Goal: Information Seeking & Learning: Learn about a topic

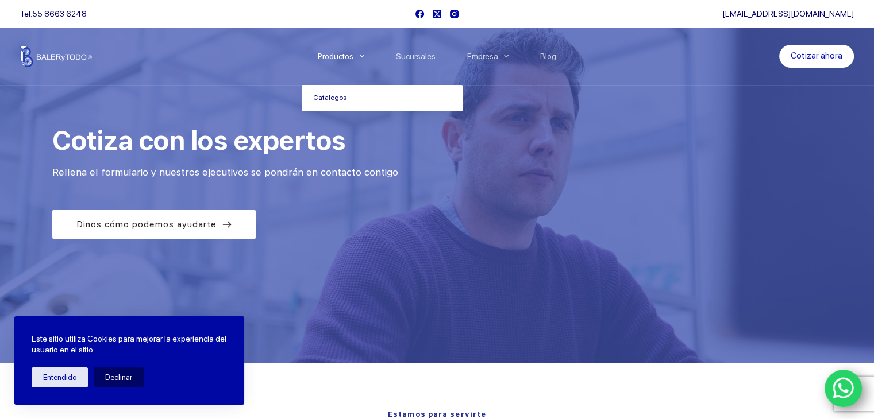
click at [340, 99] on link "Catalogos" at bounding box center [382, 98] width 161 height 26
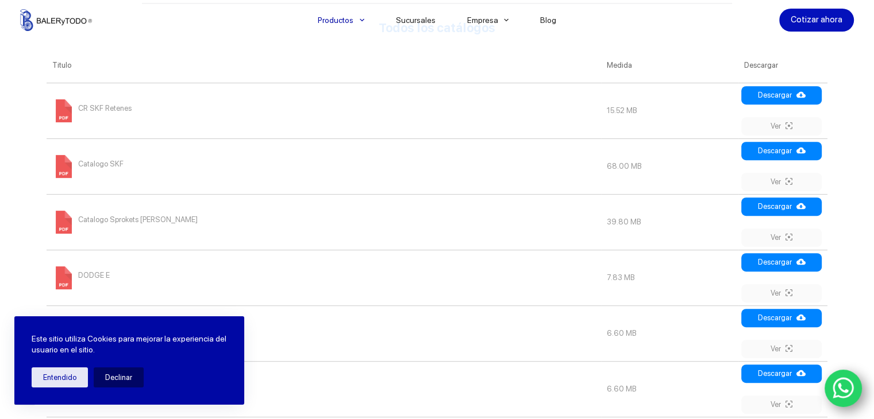
scroll to position [306, 0]
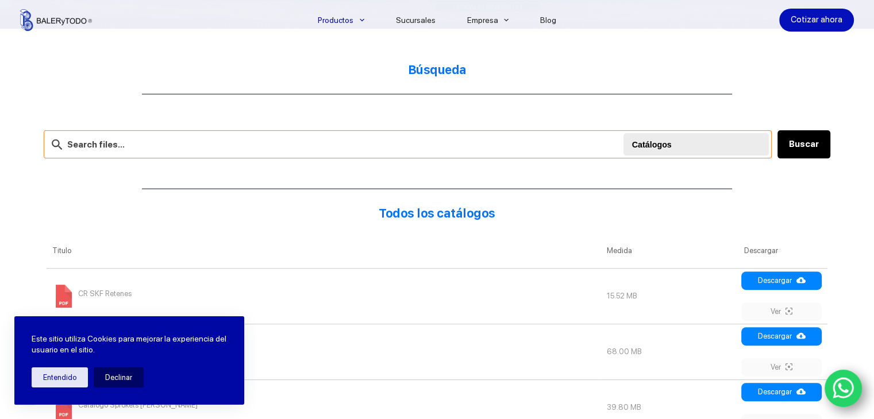
click at [188, 150] on input "text" at bounding box center [408, 144] width 728 height 28
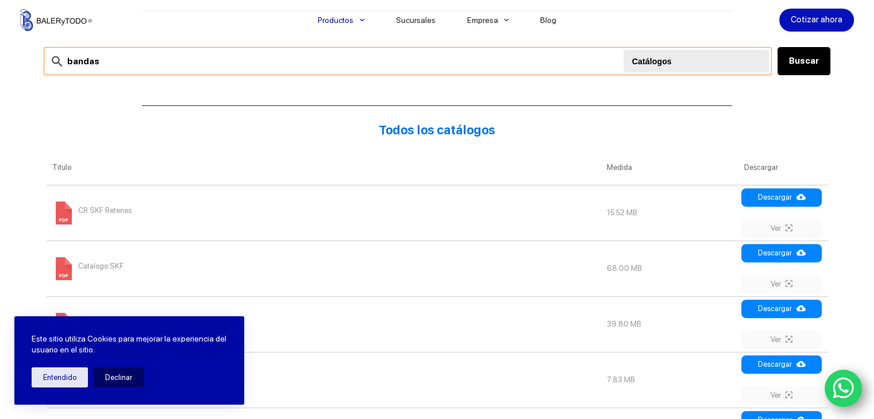
scroll to position [459, 0]
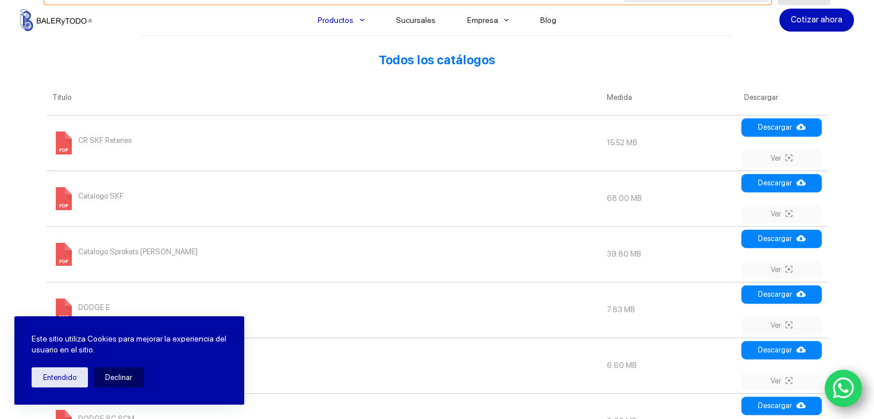
type input "bandas"
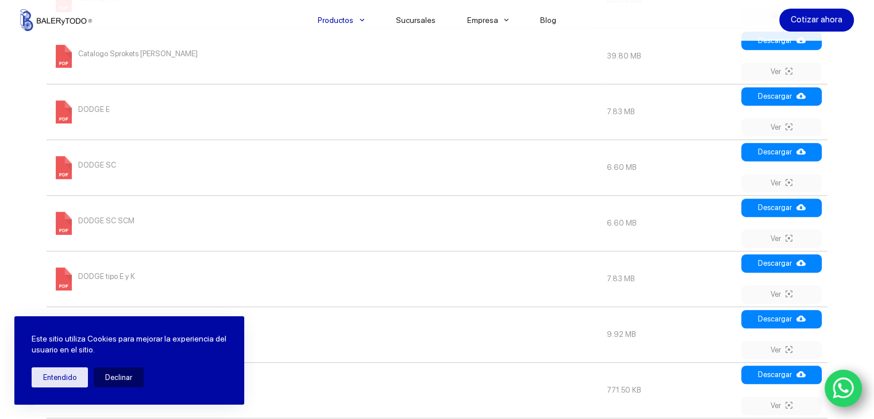
scroll to position [766, 0]
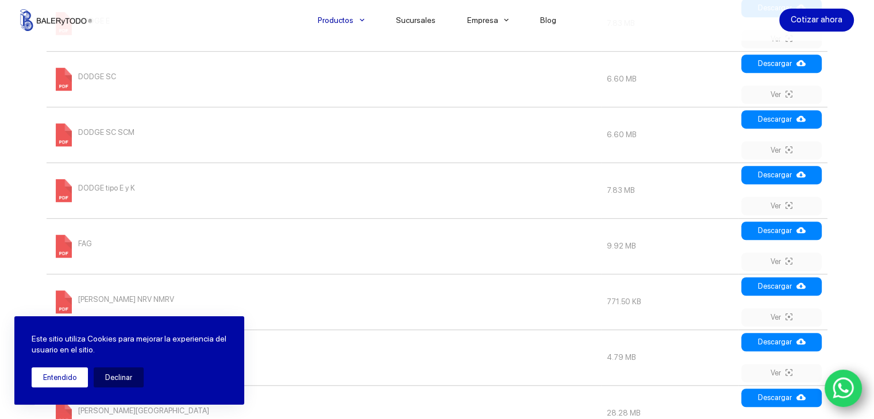
click at [45, 374] on button "Entendido" at bounding box center [60, 378] width 56 height 20
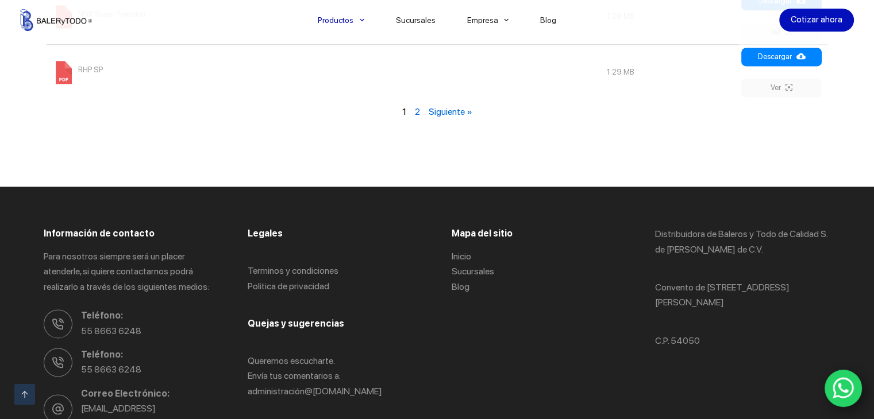
scroll to position [1455, 0]
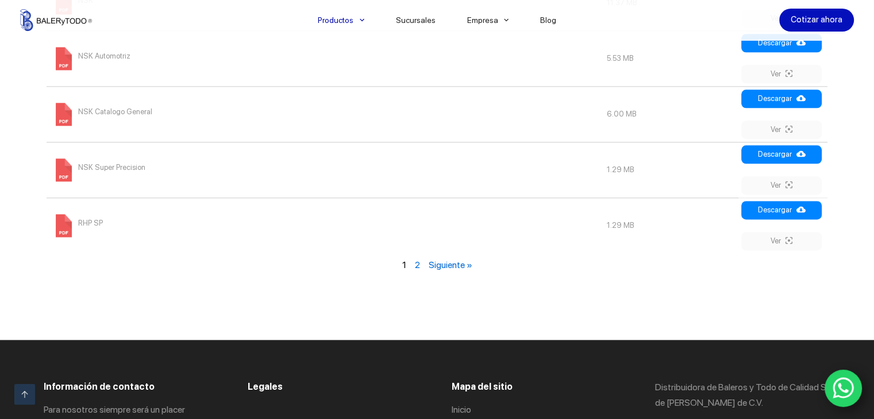
click at [443, 262] on link "Siguiente »" at bounding box center [450, 265] width 44 height 11
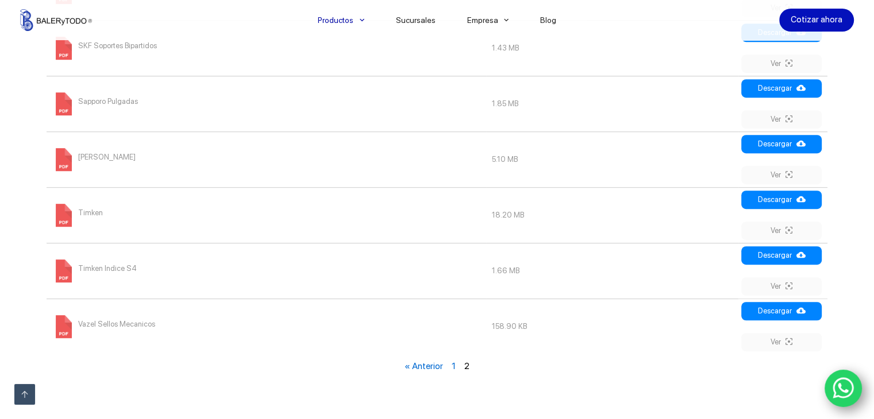
scroll to position [712, 0]
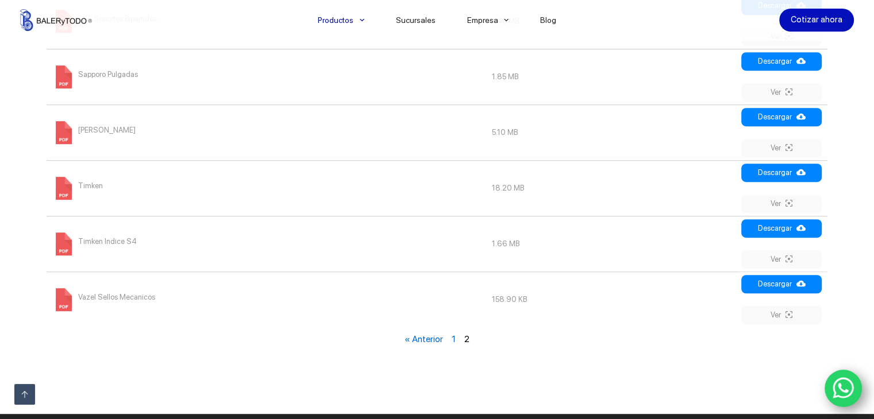
click at [423, 341] on link "« Anterior" at bounding box center [423, 339] width 38 height 11
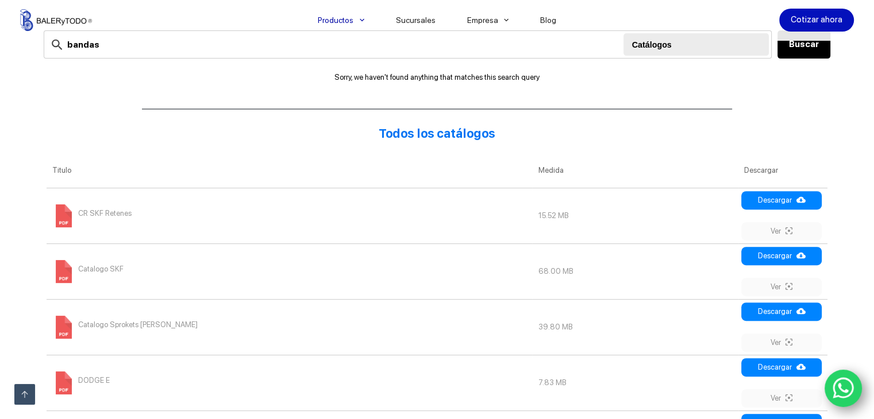
scroll to position [176, 0]
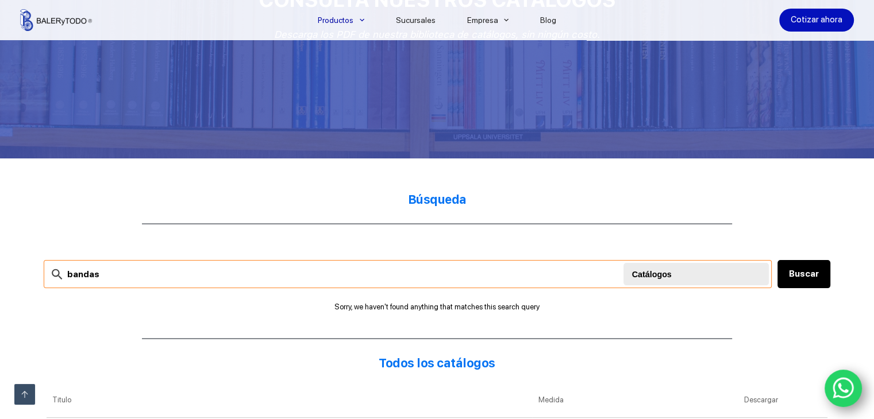
click at [126, 279] on input "bandas" at bounding box center [408, 274] width 728 height 28
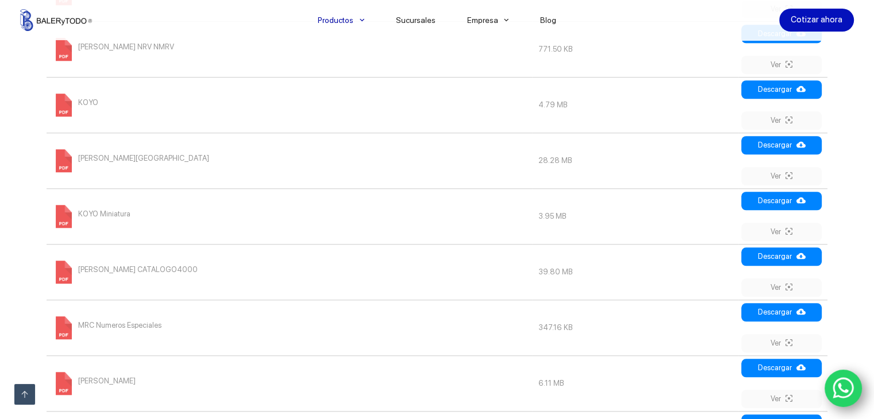
scroll to position [1555, 0]
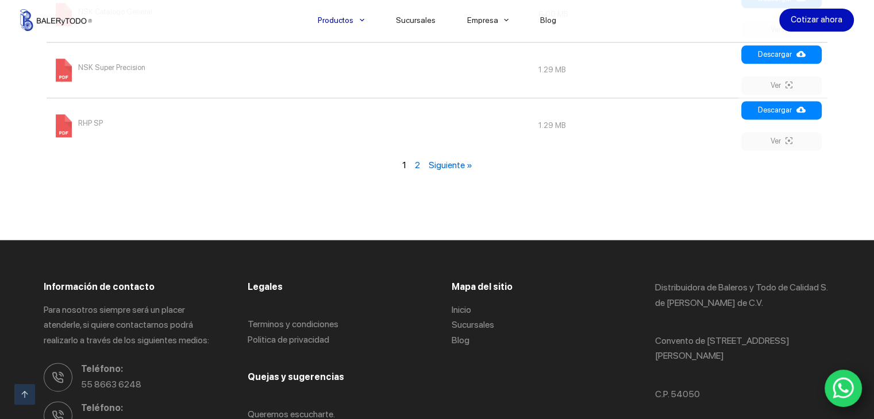
click at [457, 164] on link "Siguiente »" at bounding box center [450, 165] width 44 height 11
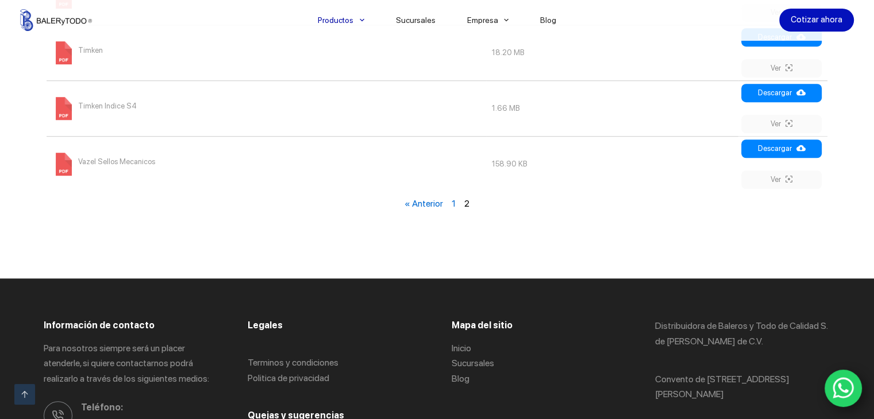
scroll to position [865, 0]
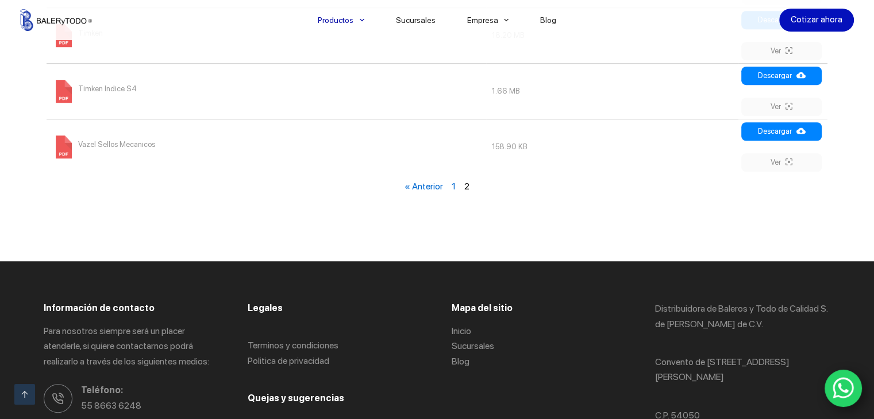
click at [11, 0] on div "Productos [GEOGRAPHIC_DATA] Sucursales Empresa Directorio Blog Cotizar ahora" at bounding box center [437, 20] width 874 height 40
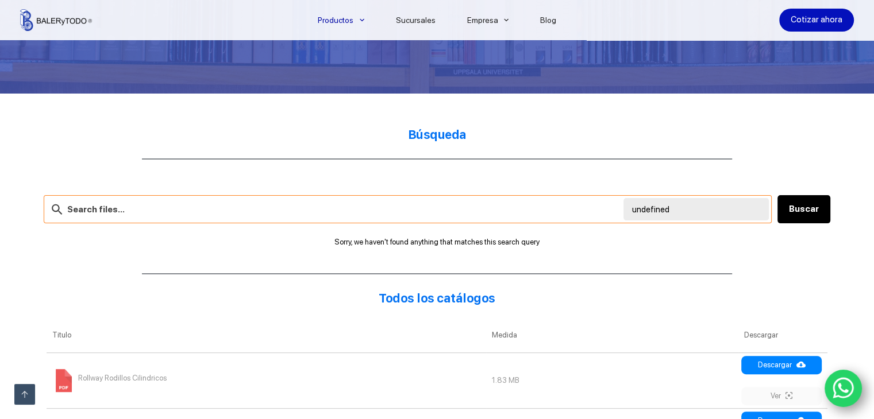
scroll to position [712, 0]
